Goal: Find specific page/section: Find specific page/section

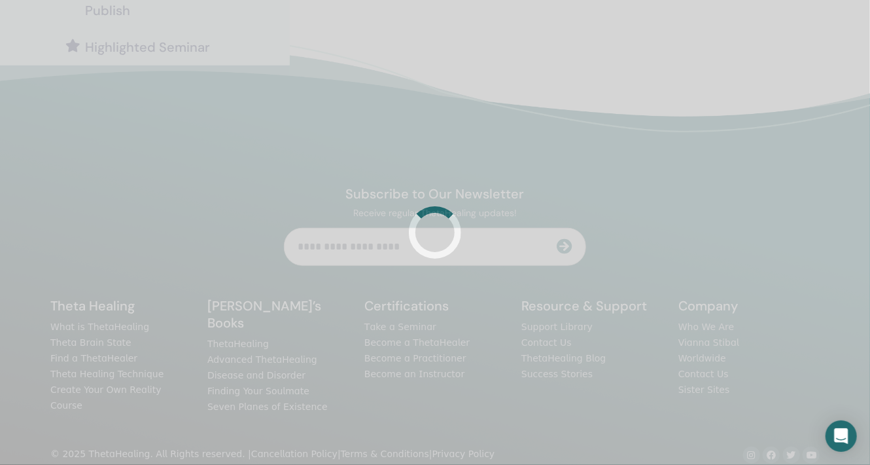
scroll to position [311, 0]
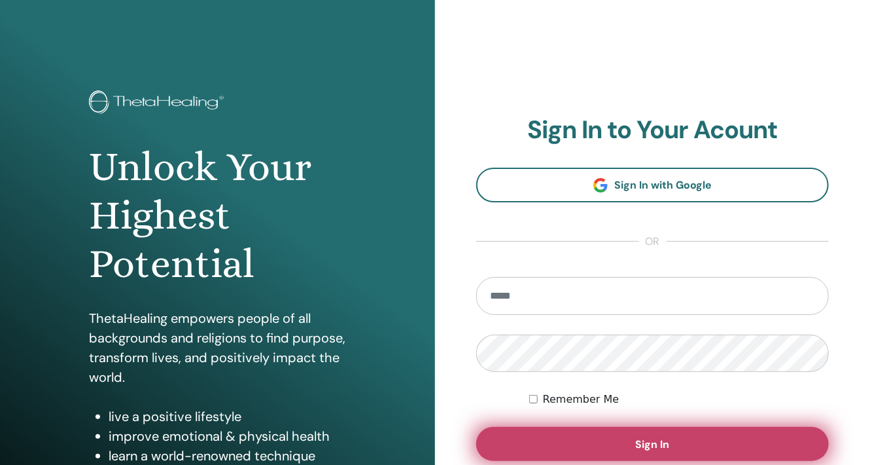
type input "**********"
click at [651, 440] on span "Sign In" at bounding box center [653, 444] width 34 height 14
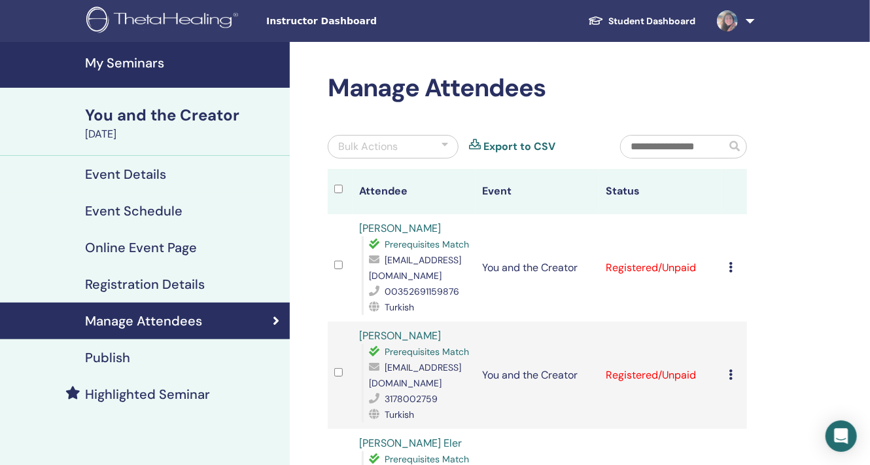
click at [137, 58] on h4 "My Seminars" at bounding box center [183, 63] width 197 height 16
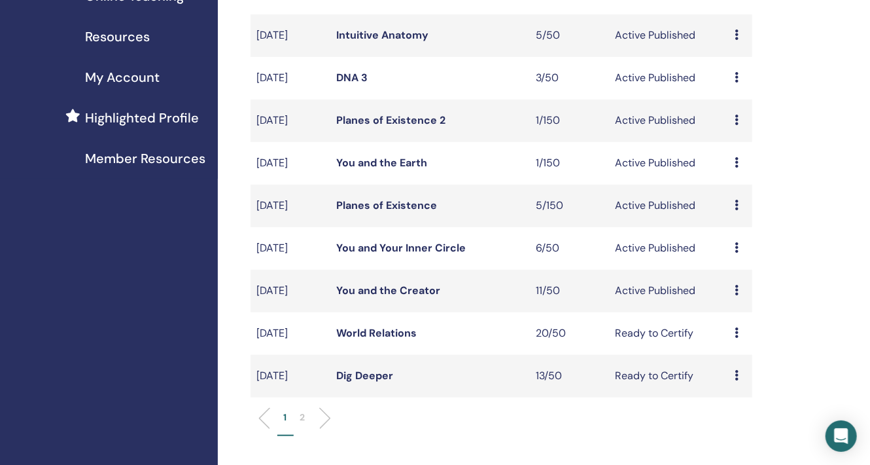
scroll to position [262, 0]
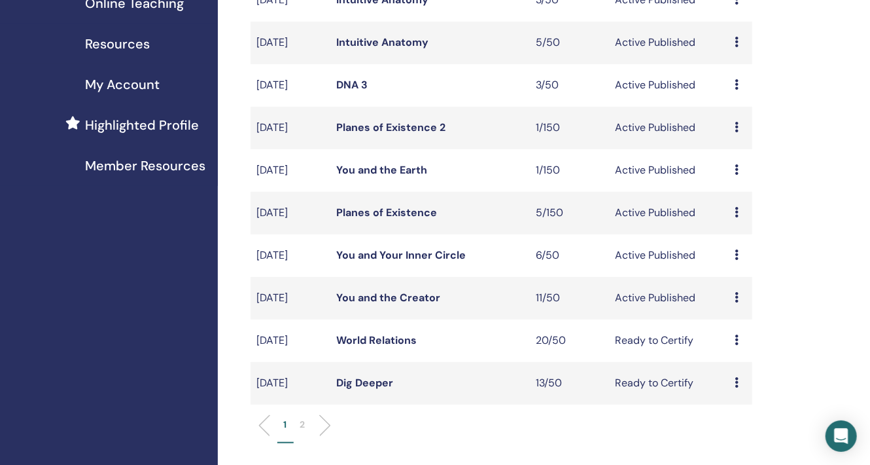
click at [408, 256] on link "You and Your Inner Circle" at bounding box center [401, 255] width 130 height 14
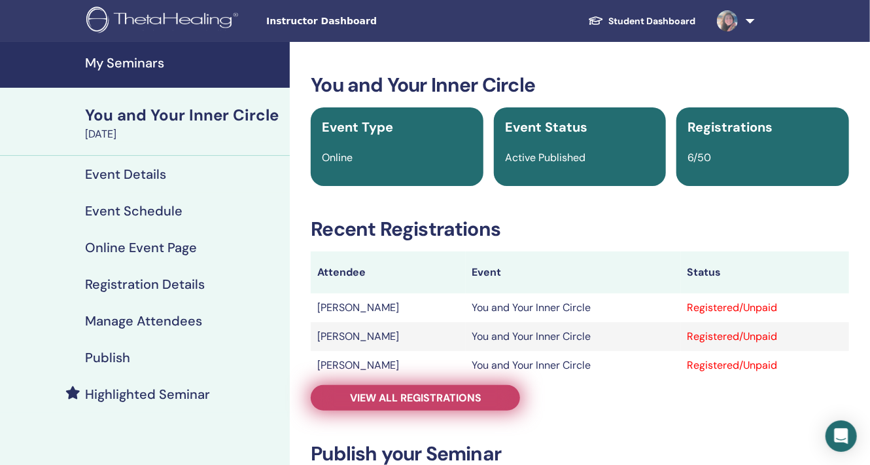
click at [427, 399] on span "View all registrations" at bounding box center [416, 398] width 132 height 14
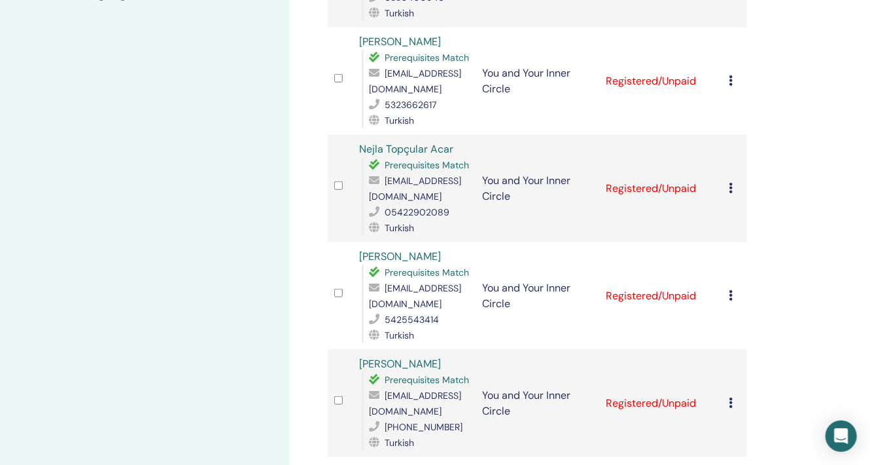
scroll to position [327, 0]
